Goal: Transaction & Acquisition: Purchase product/service

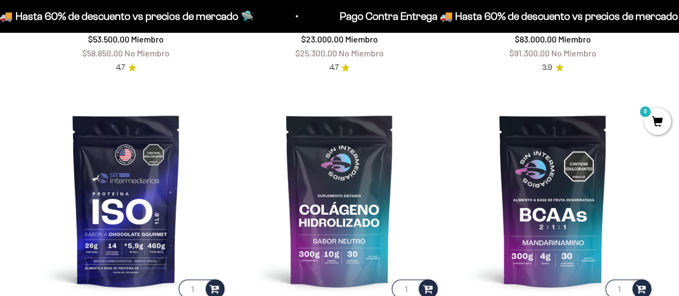
scroll to position [616, 0]
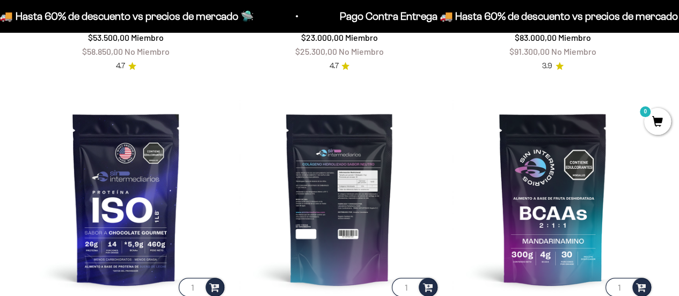
click at [359, 198] on img at bounding box center [339, 198] width 201 height 201
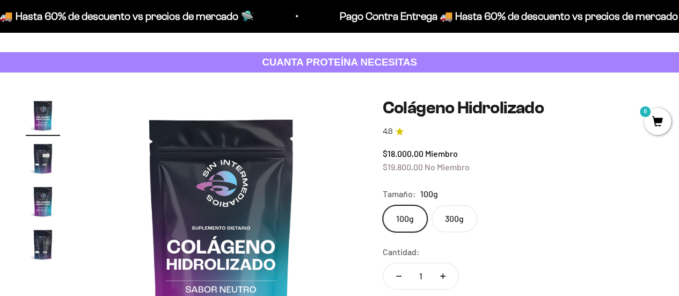
scroll to position [37, 0]
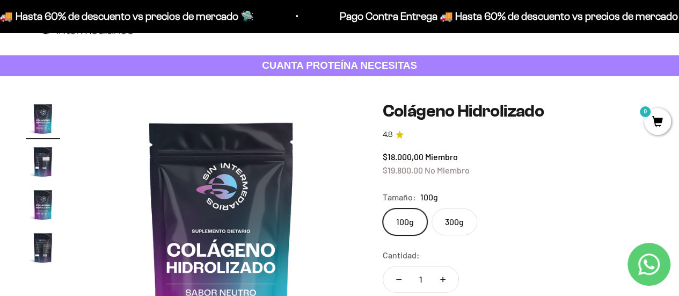
click at [464, 226] on label "300g" at bounding box center [455, 221] width 46 height 27
click at [383, 208] on input "300g" at bounding box center [382, 208] width 1 height 1
click at [44, 161] on img "Ir al artículo 2" at bounding box center [43, 161] width 34 height 34
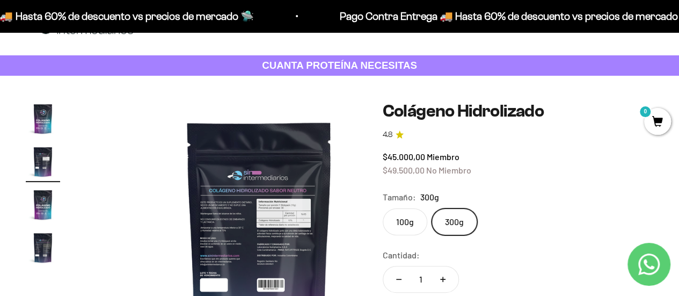
scroll to position [0, 277]
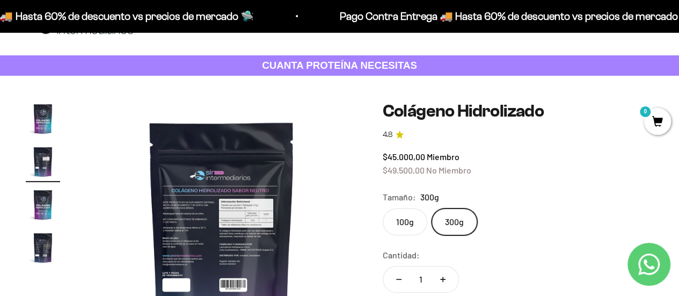
click at [202, 206] on img at bounding box center [221, 236] width 271 height 271
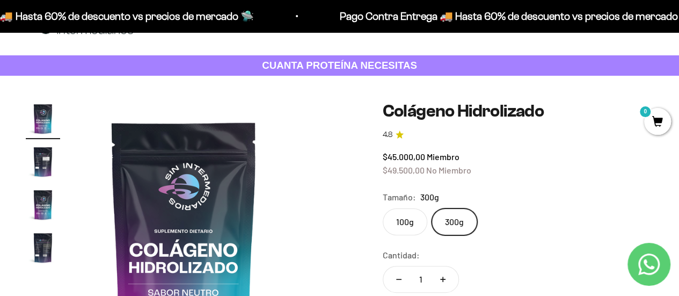
scroll to position [0, 0]
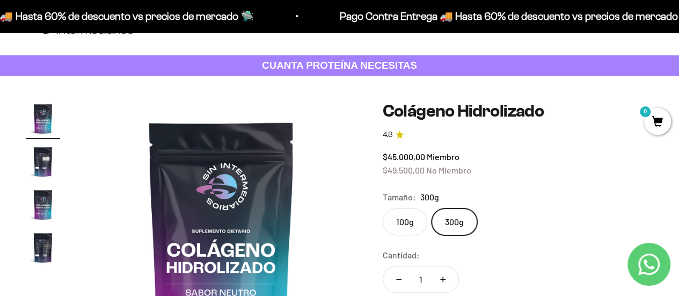
click at [215, 195] on img at bounding box center [221, 236] width 271 height 271
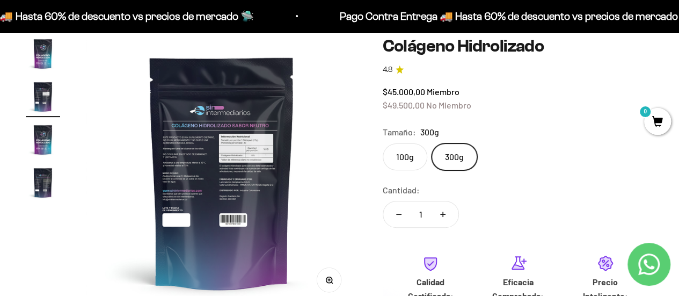
scroll to position [102, 0]
click at [329, 278] on icon "button" at bounding box center [328, 279] width 3 height 3
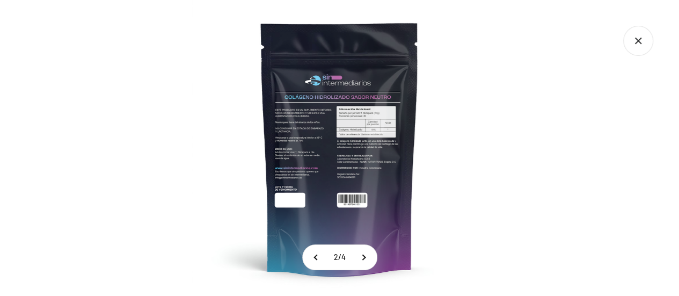
click at [354, 141] on img at bounding box center [340, 148] width 296 height 296
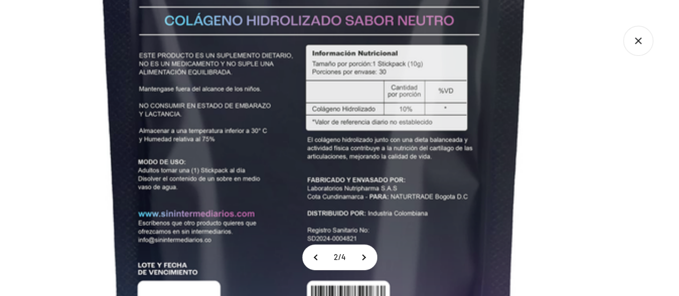
click at [354, 141] on img at bounding box center [313, 158] width 805 height 805
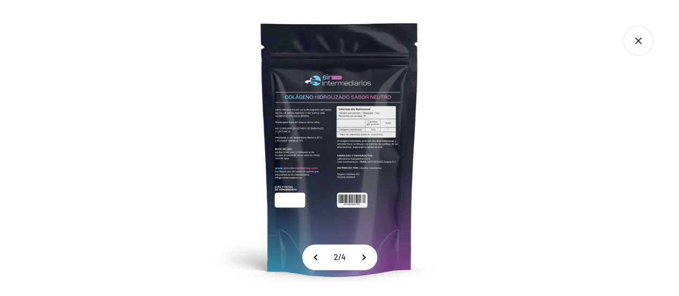
click at [646, 46] on icon "Cerrar galería" at bounding box center [638, 41] width 30 height 30
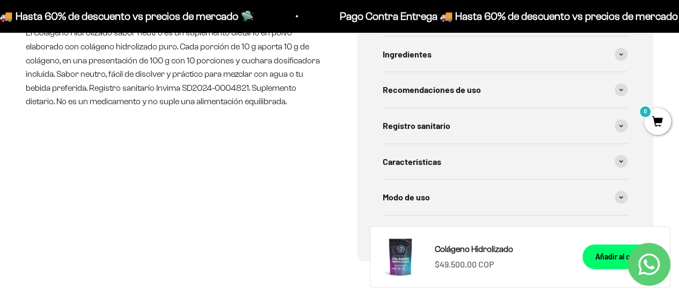
scroll to position [537, 0]
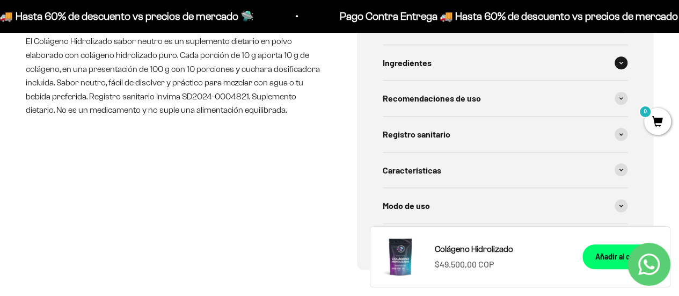
click at [453, 57] on div "Ingredientes" at bounding box center [505, 62] width 245 height 35
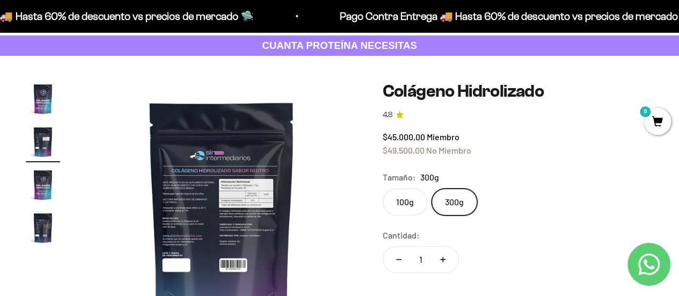
scroll to position [55, 0]
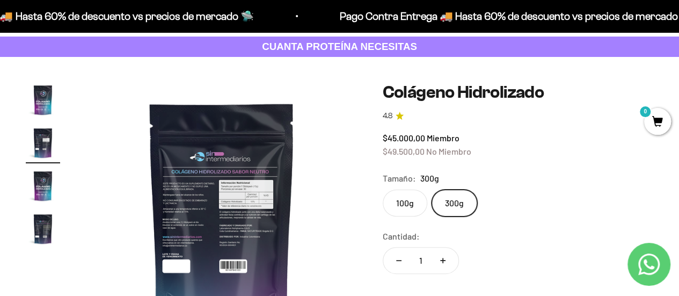
click at [38, 227] on img "Ir al artículo 4" at bounding box center [43, 229] width 34 height 34
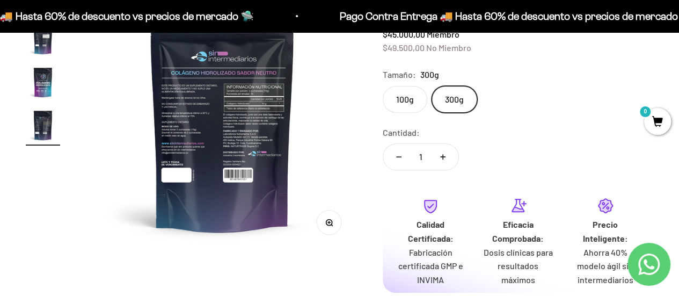
scroll to position [162, 0]
